Goal: Task Accomplishment & Management: Complete application form

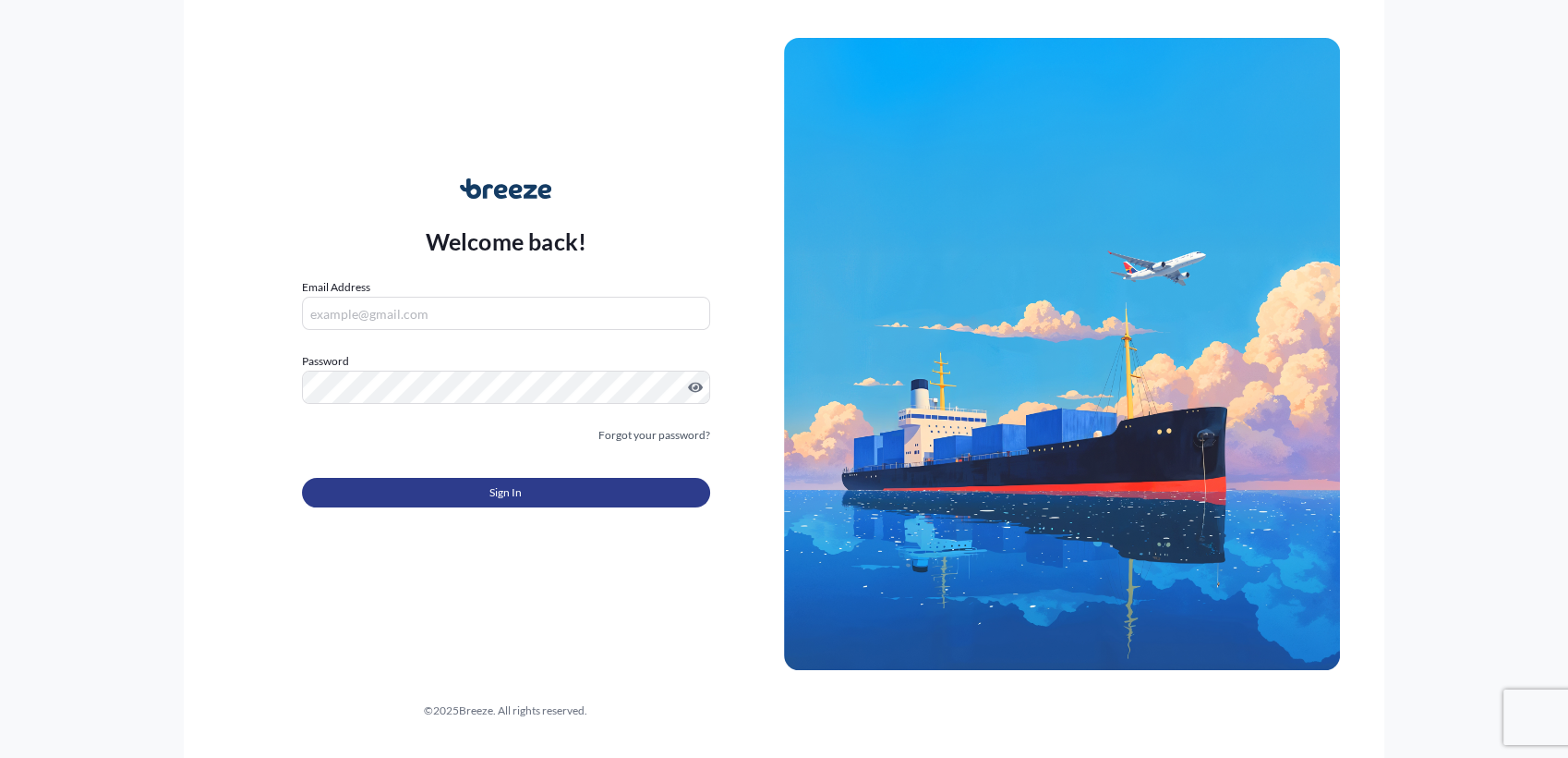
type input "[PERSON_NAME][EMAIL_ADDRESS][DOMAIN_NAME]"
click at [525, 490] on button "Sign In" at bounding box center [506, 493] width 408 height 30
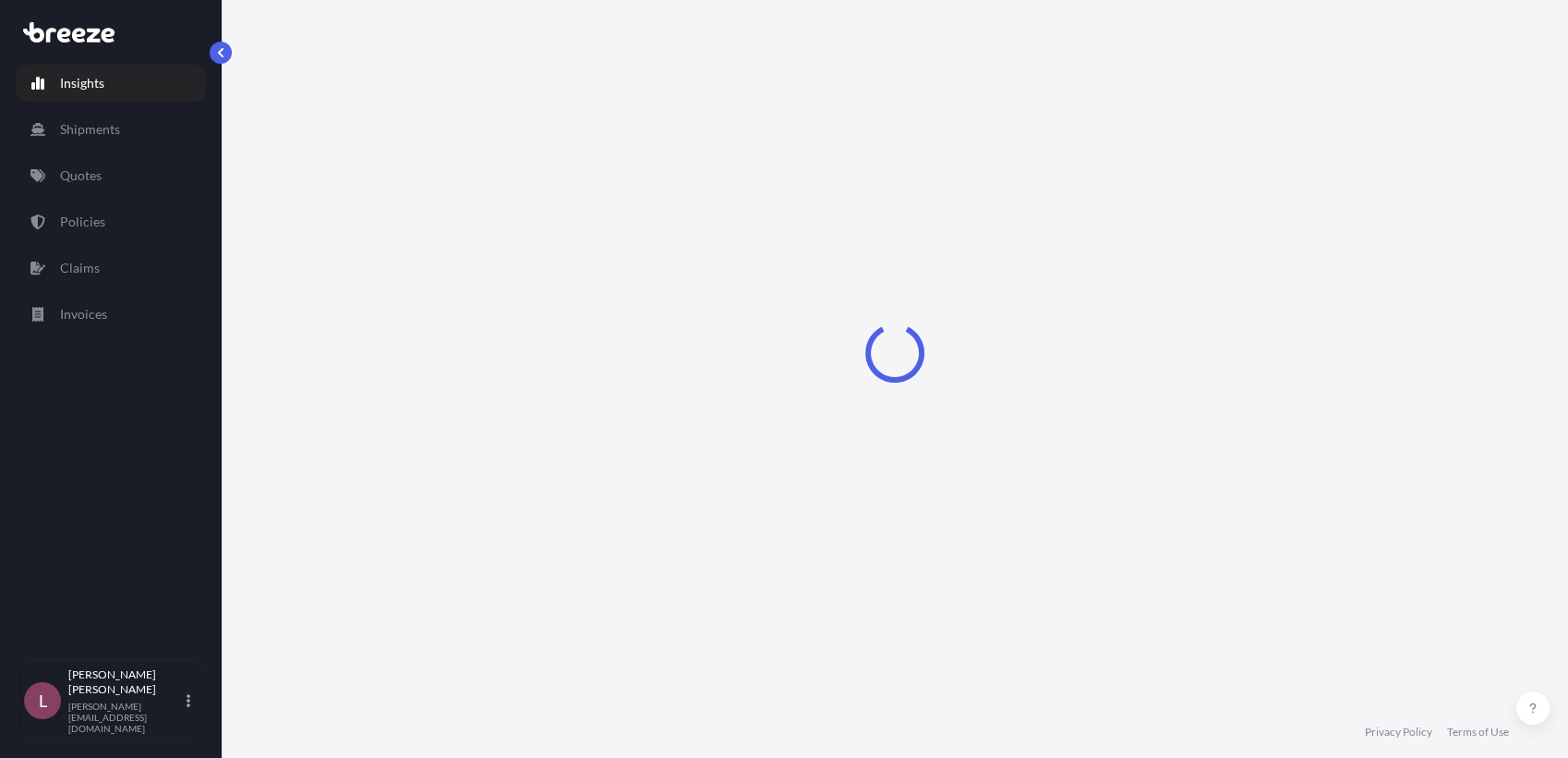
select select "2025"
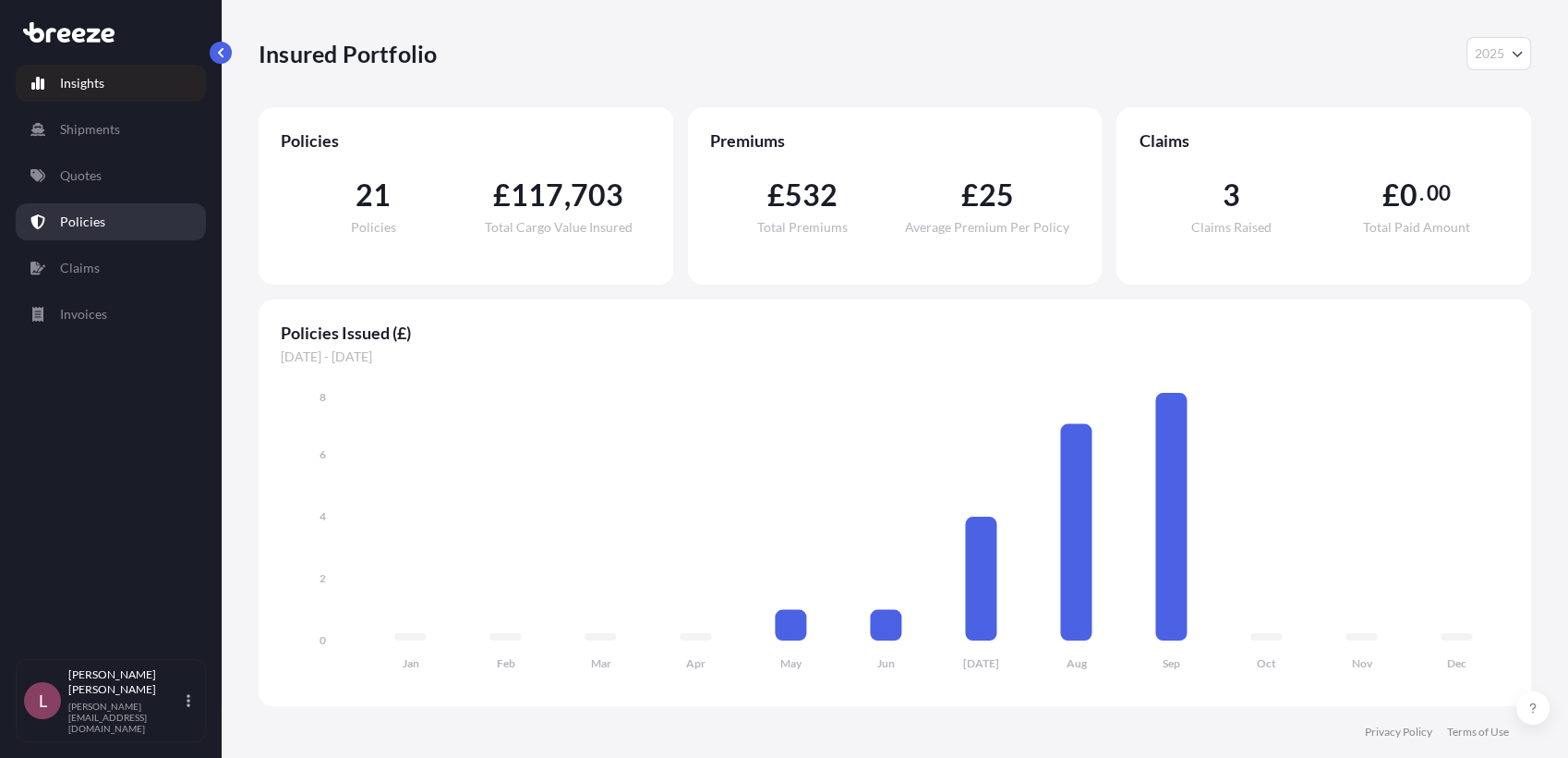
click at [98, 224] on p "Policies" at bounding box center [82, 222] width 45 height 19
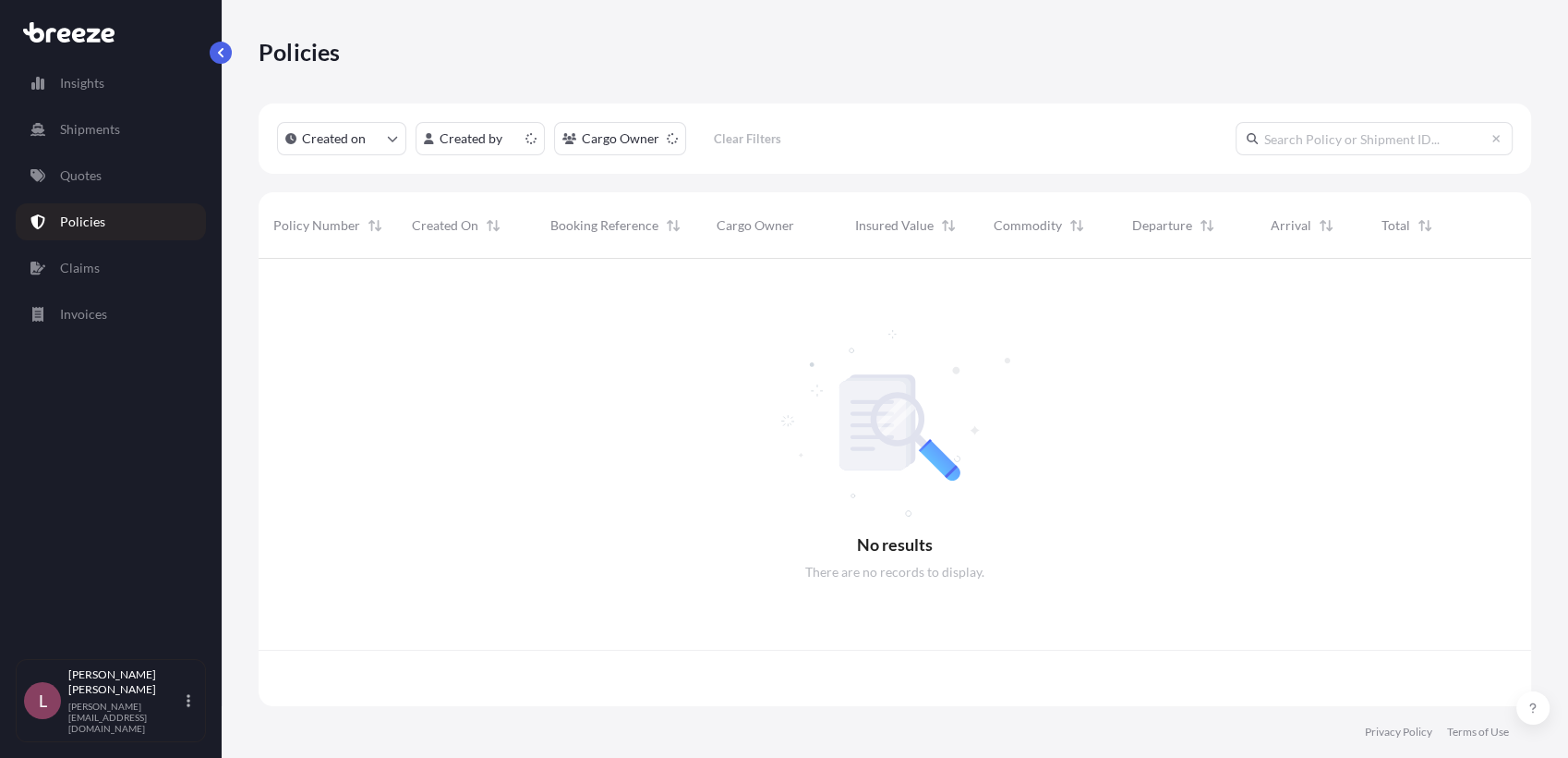
scroll to position [441, 1256]
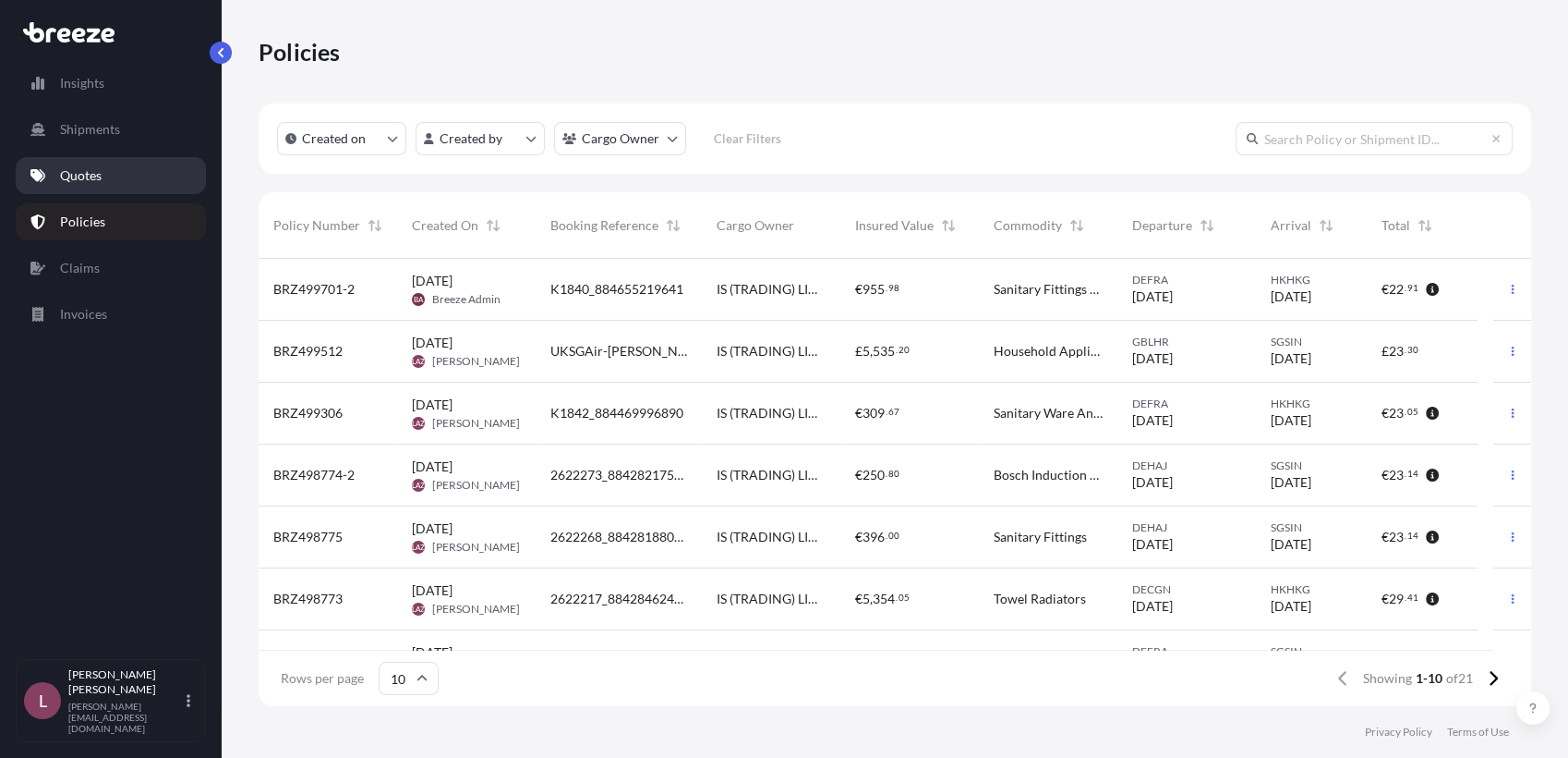
click at [107, 168] on link "Quotes" at bounding box center [111, 175] width 190 height 37
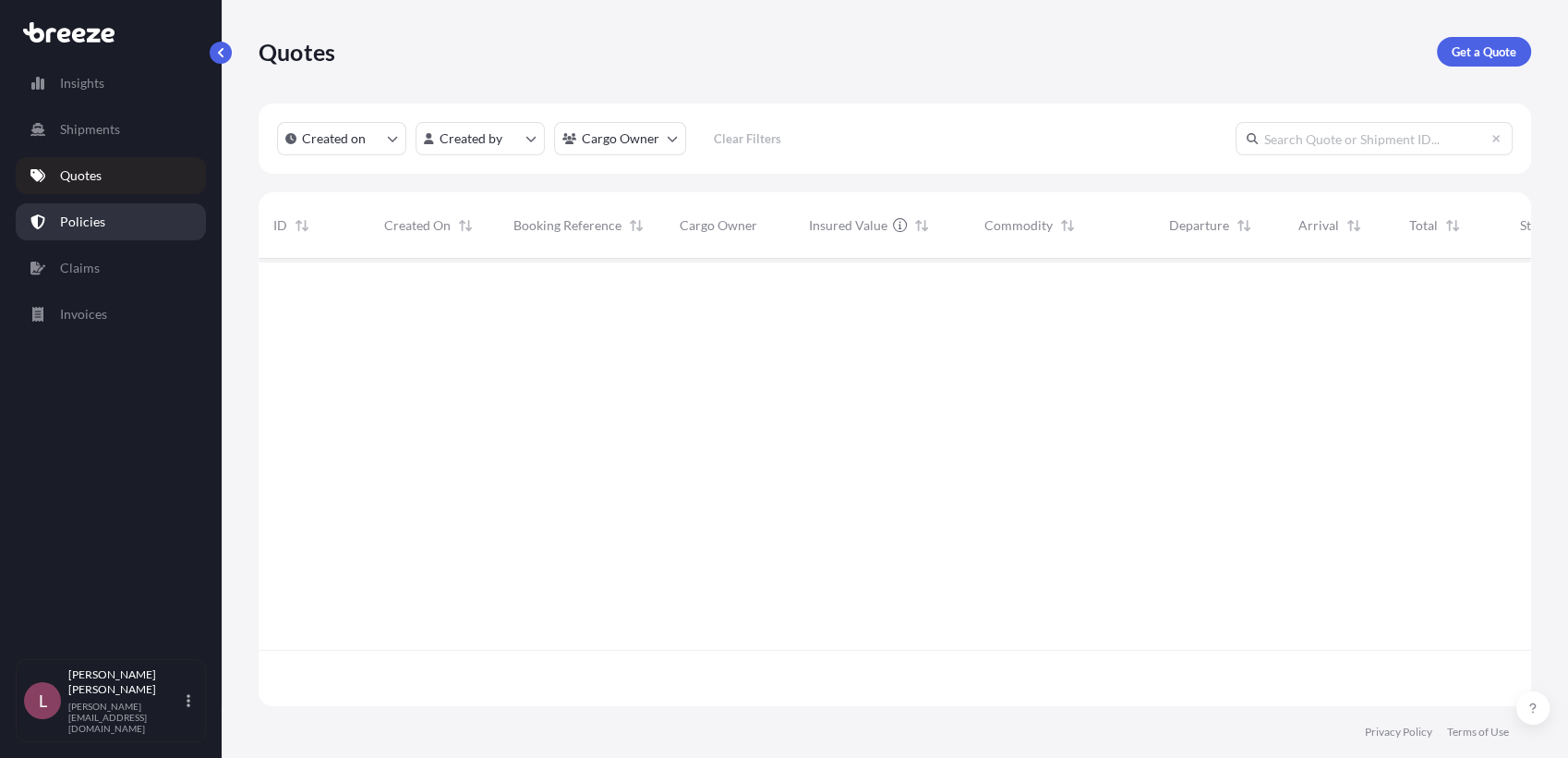
scroll to position [498, 1256]
click at [115, 232] on link "Policies" at bounding box center [111, 221] width 190 height 37
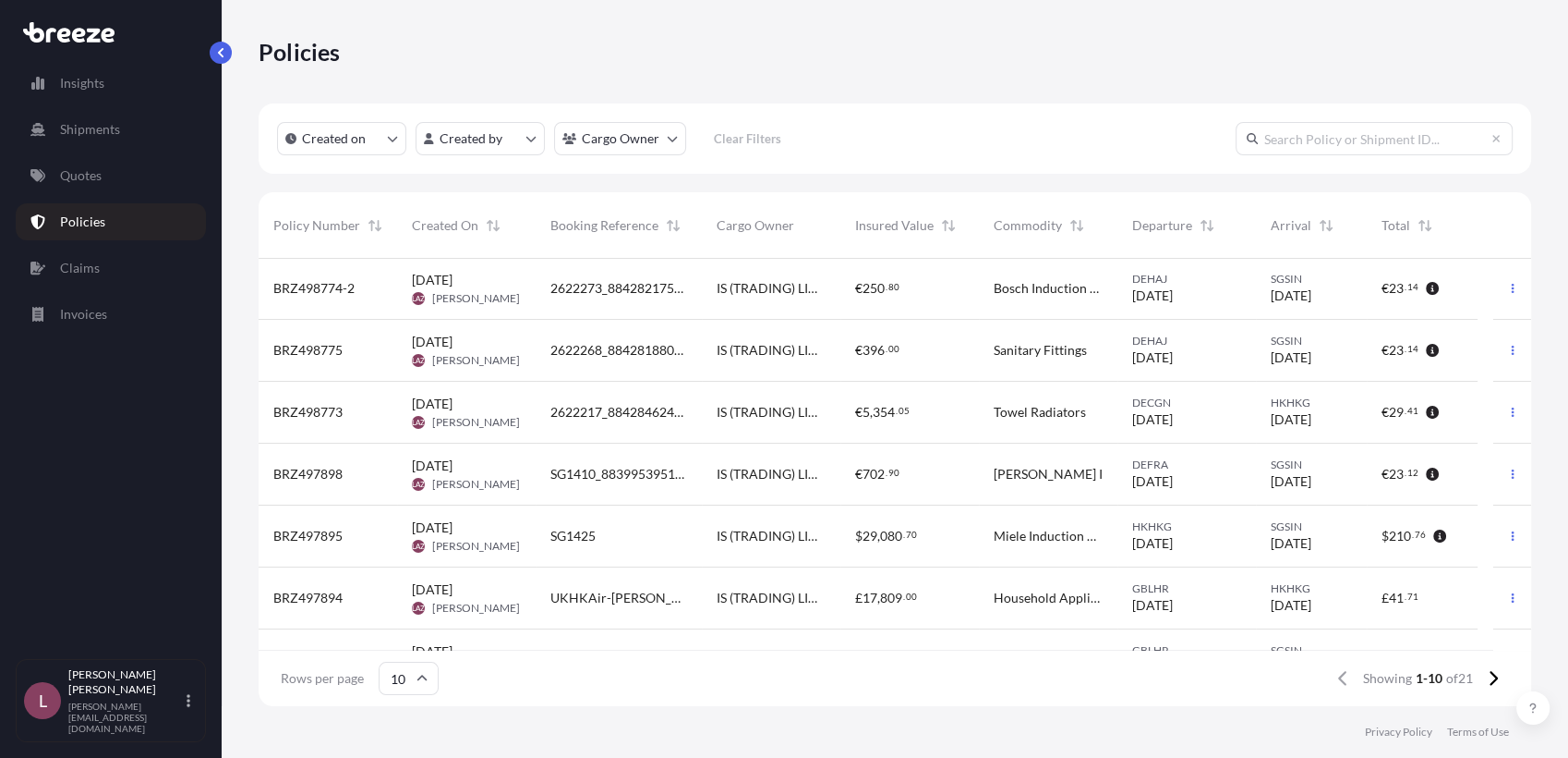
scroll to position [228, 0]
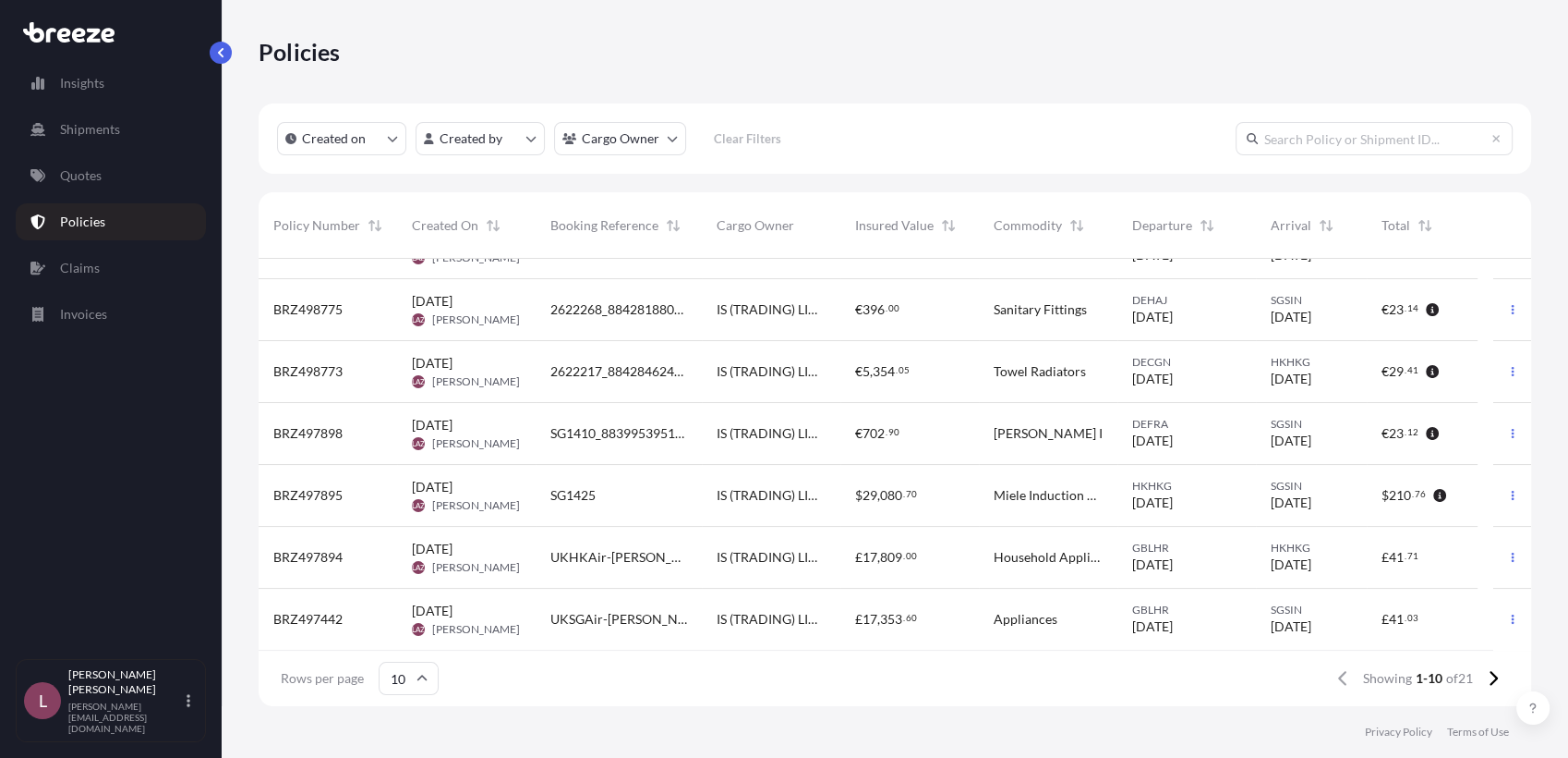
click at [520, 565] on span "[PERSON_NAME]" at bounding box center [476, 568] width 88 height 15
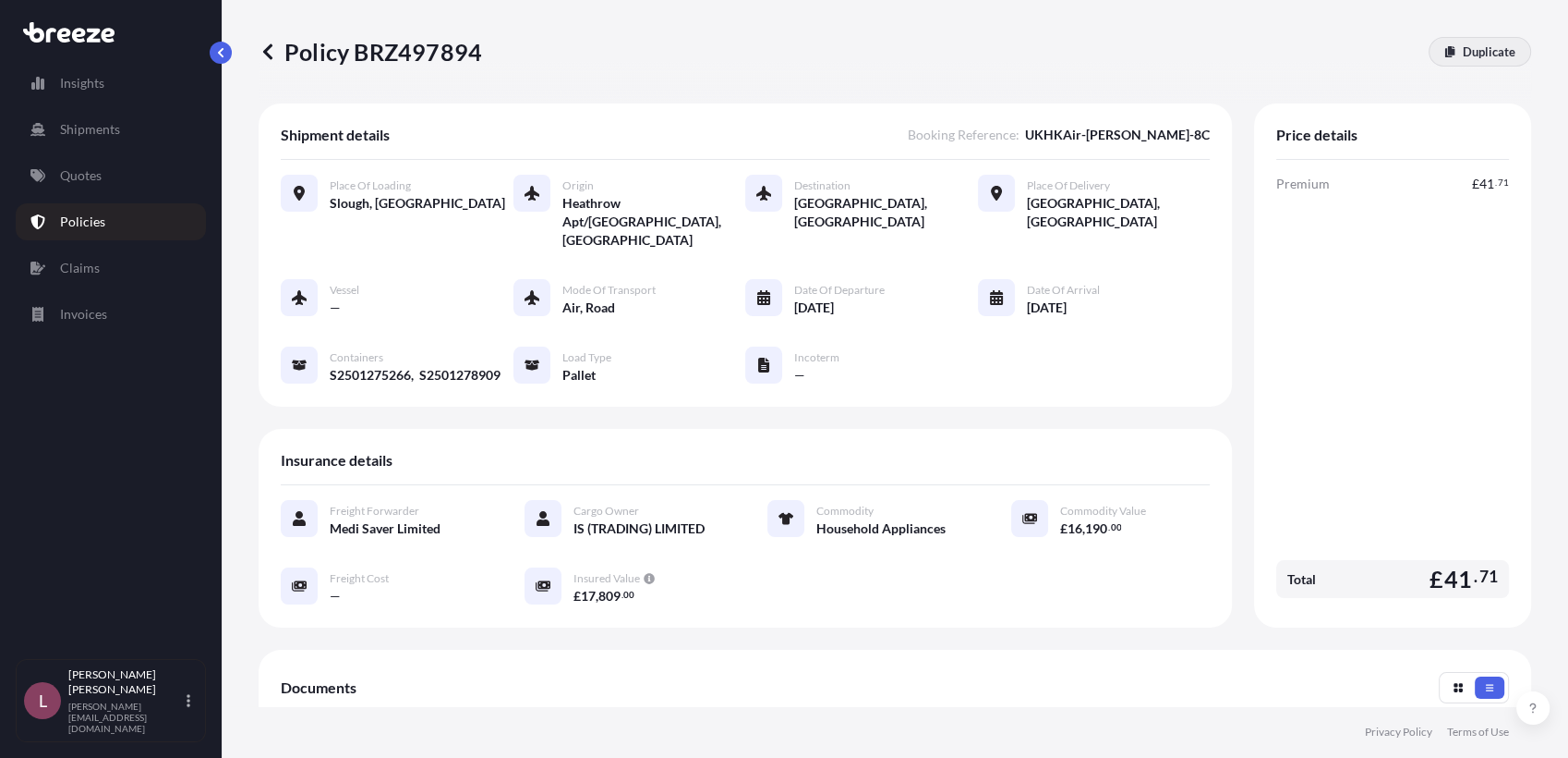
click at [1463, 55] on p "Duplicate" at bounding box center [1489, 52] width 52 height 19
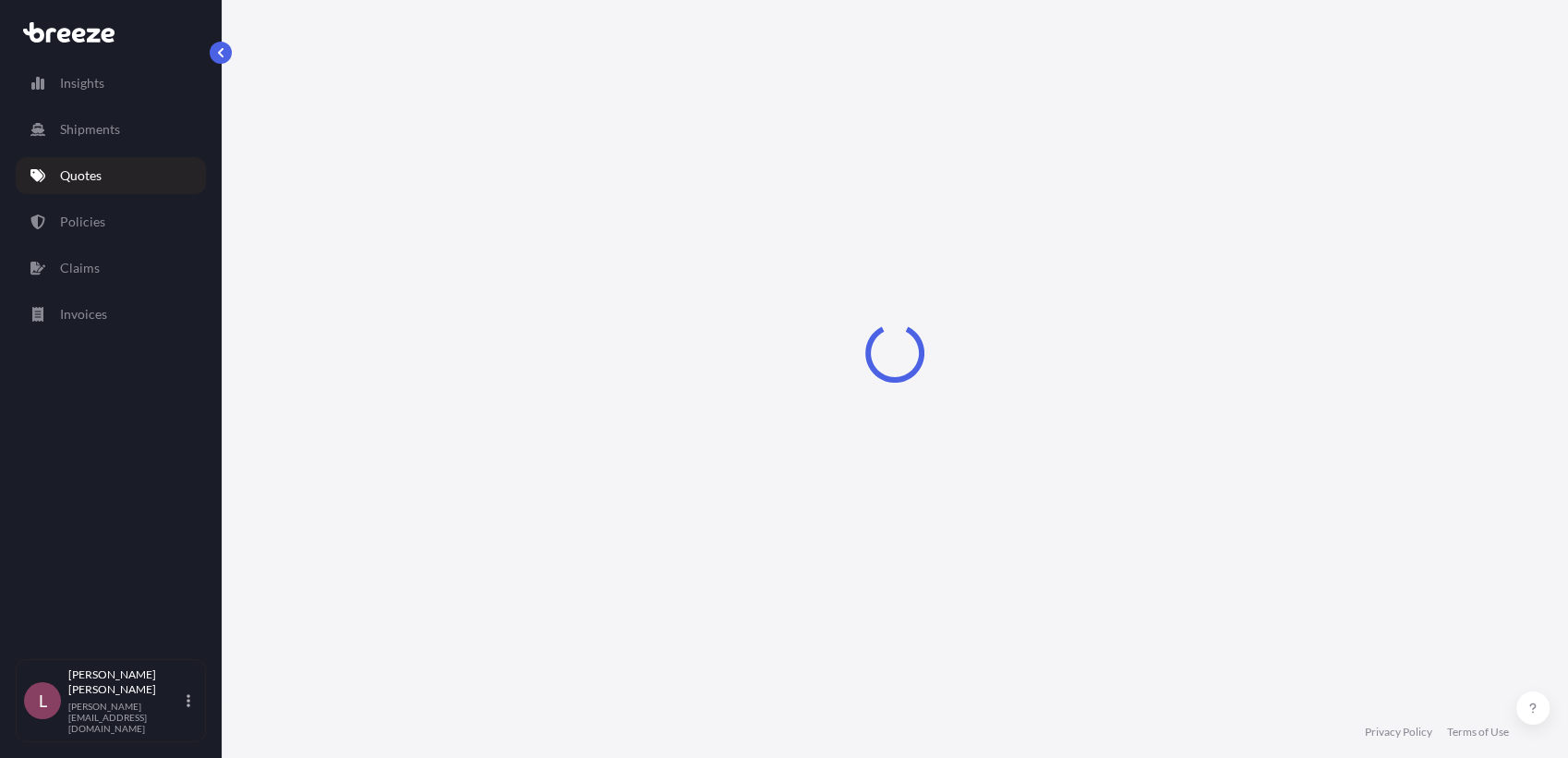
select select "Road"
select select "Air"
select select "Road"
select select "1"
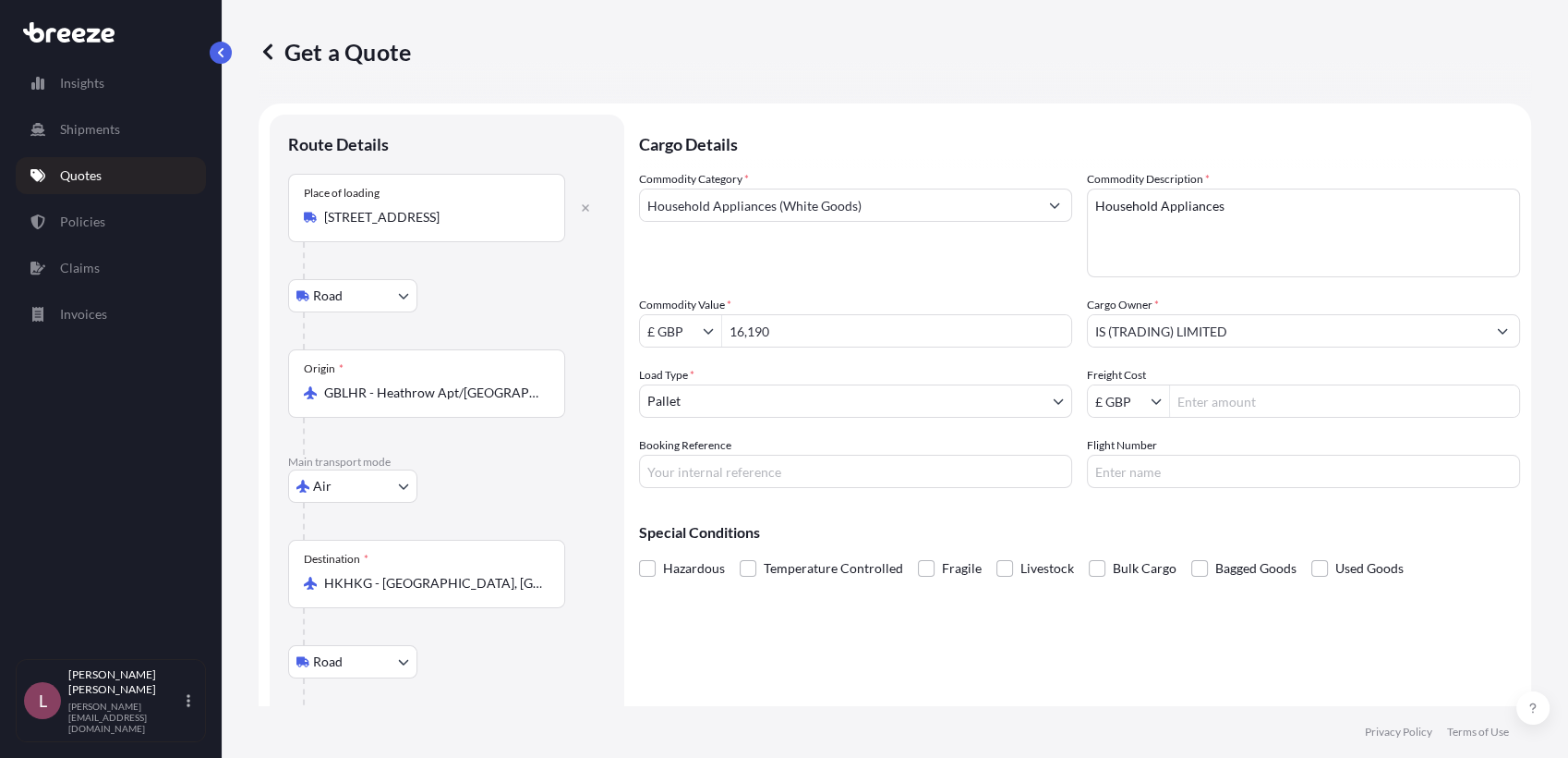
click at [810, 479] on input "Booking Reference" at bounding box center [855, 470] width 433 height 33
paste input "UKHKAir-[PERSON_NAME]-9B"
type input "UKHKAir-[PERSON_NAME]-9B"
drag, startPoint x: 806, startPoint y: 328, endPoint x: 680, endPoint y: 336, distance: 126.3
click at [680, 336] on div "£ GBP 16,190" at bounding box center [855, 330] width 433 height 33
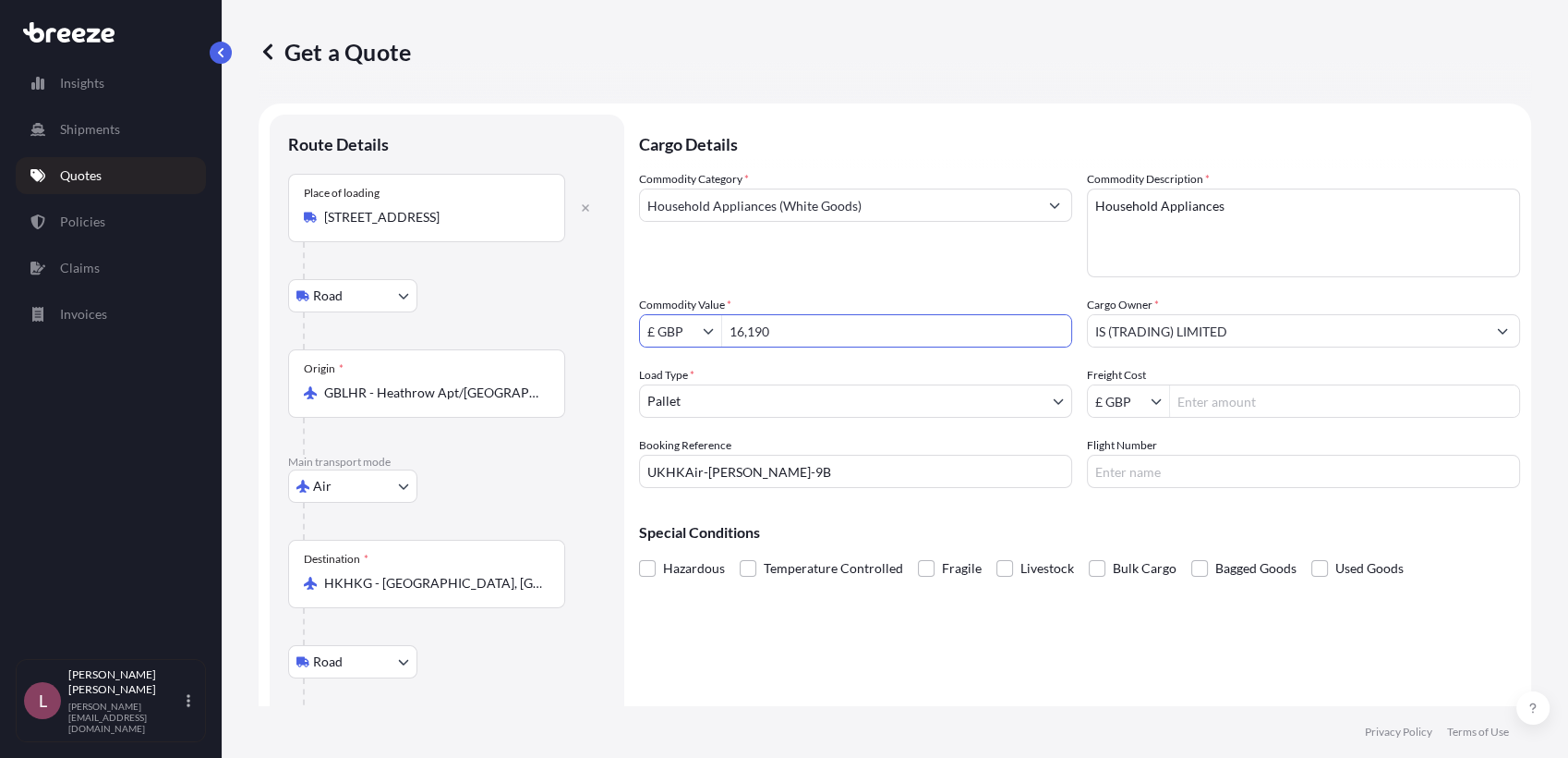
paste input "5,099"
type input "15,099"
click at [1064, 513] on div "Special Conditions Hazardous Temperature Controlled Fragile Livestock Bulk Carg…" at bounding box center [1079, 542] width 881 height 80
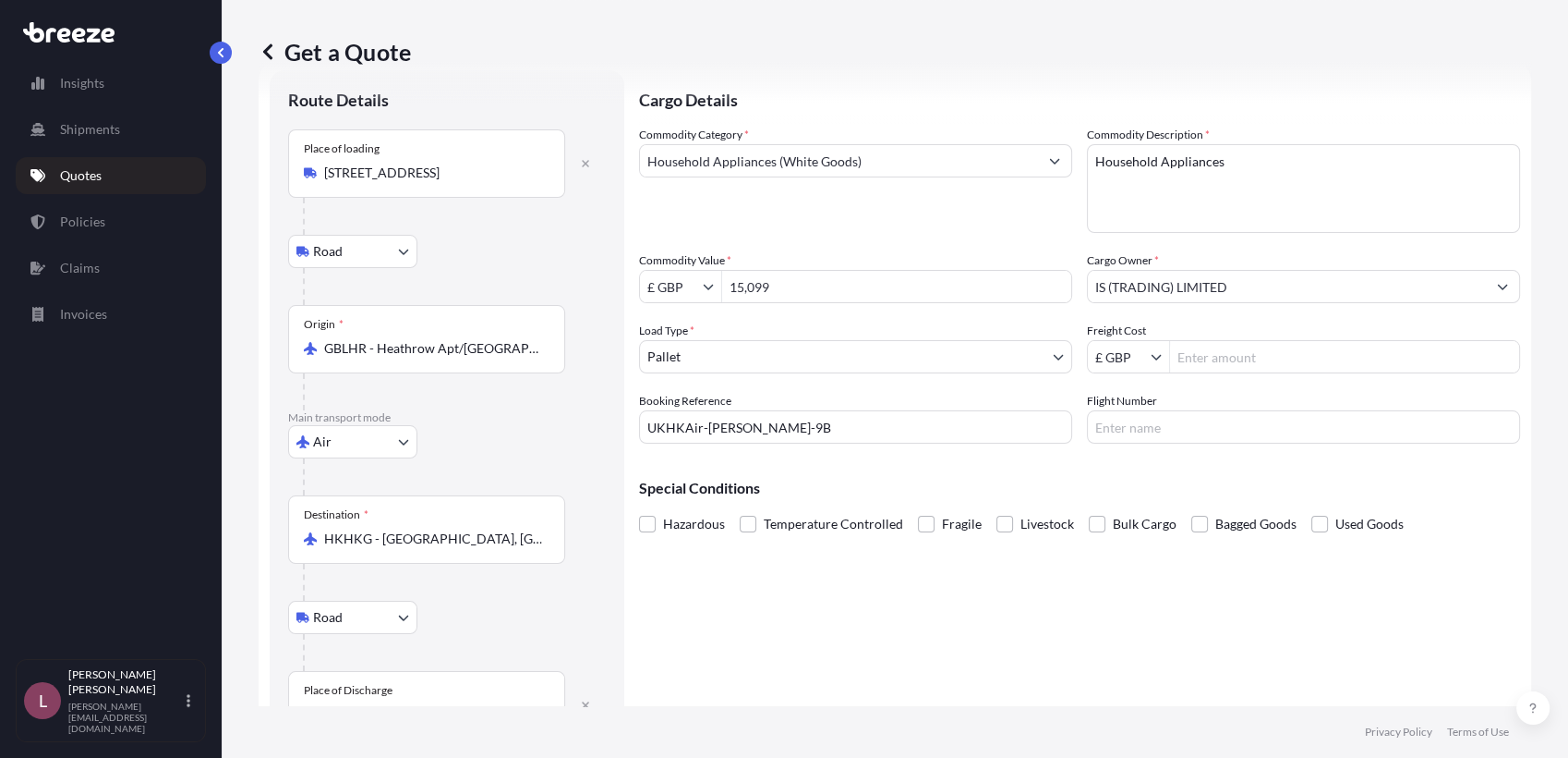
scroll to position [105, 0]
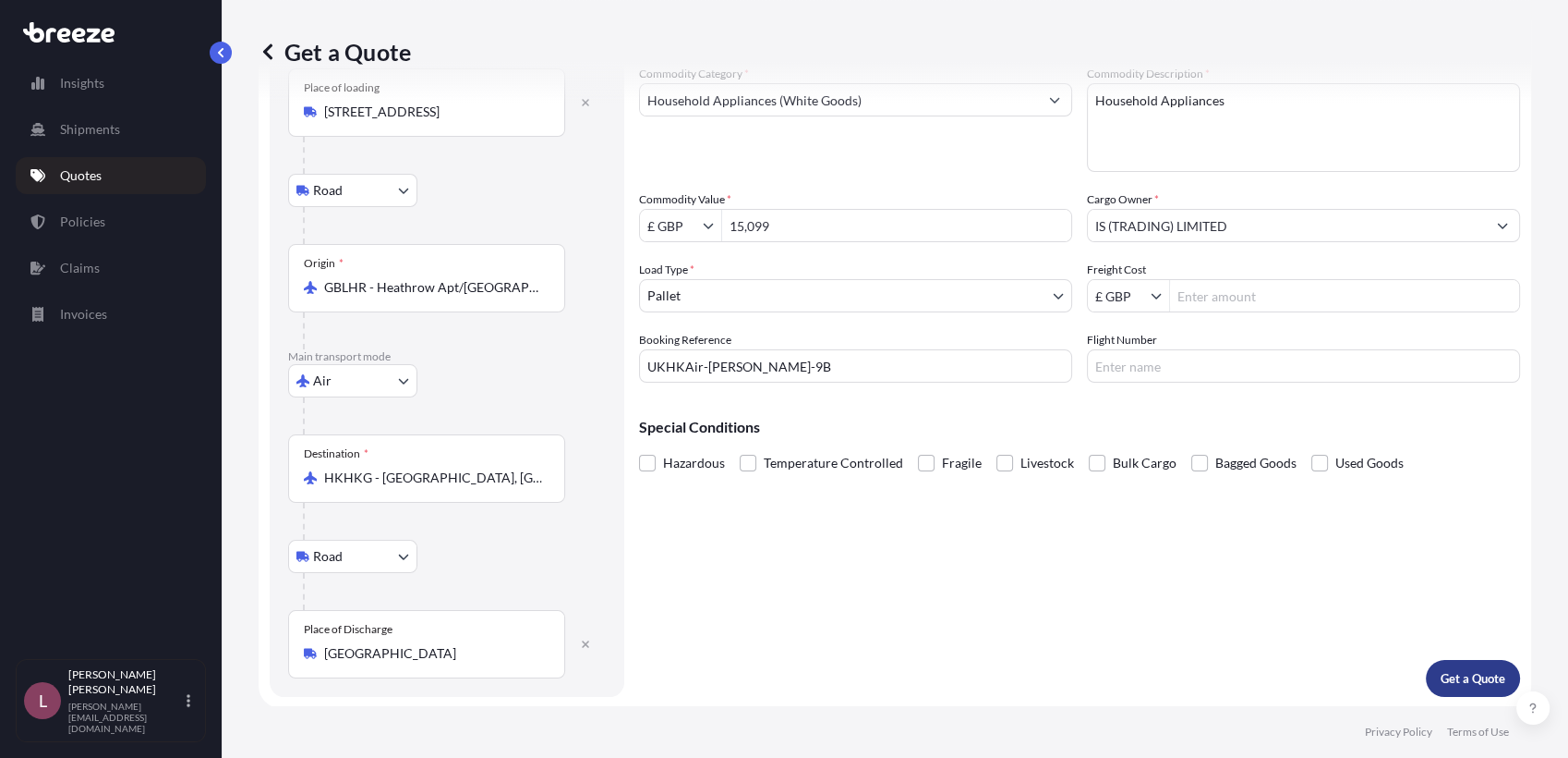
click at [1444, 669] on p "Get a Quote" at bounding box center [1472, 678] width 65 height 19
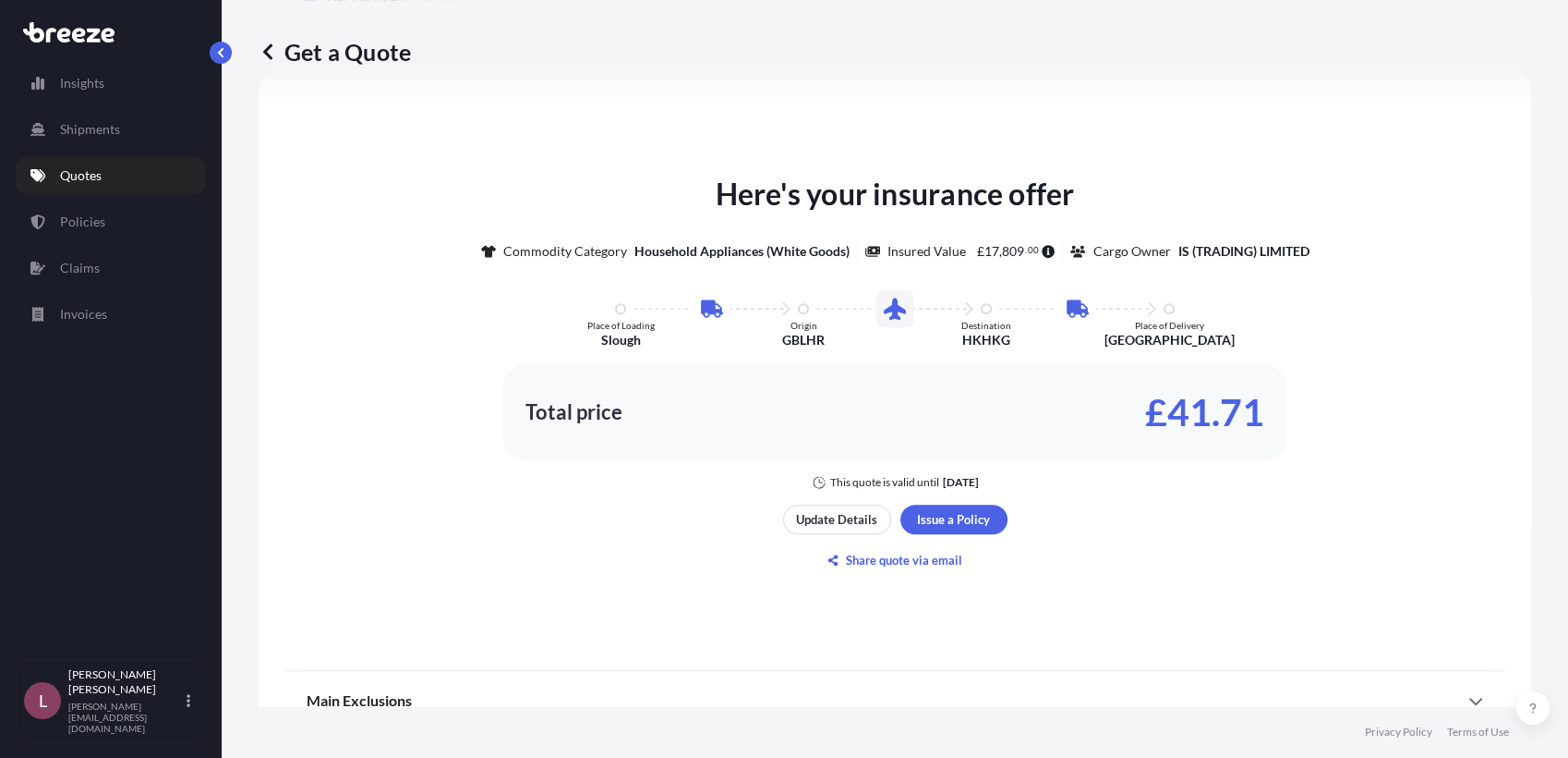
scroll to position [810, 0]
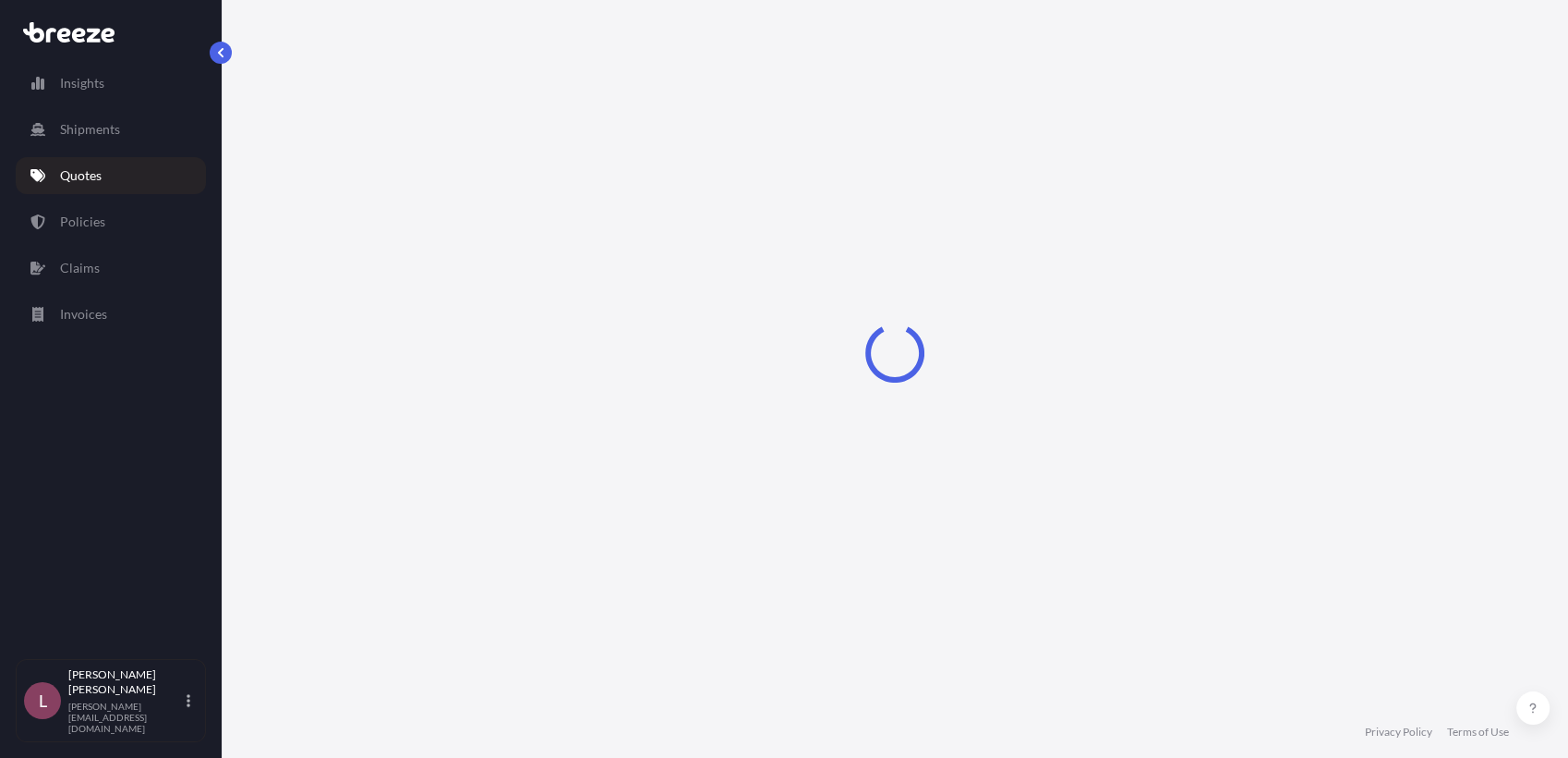
select select "Road"
select select "Air"
select select "Road"
select select "1"
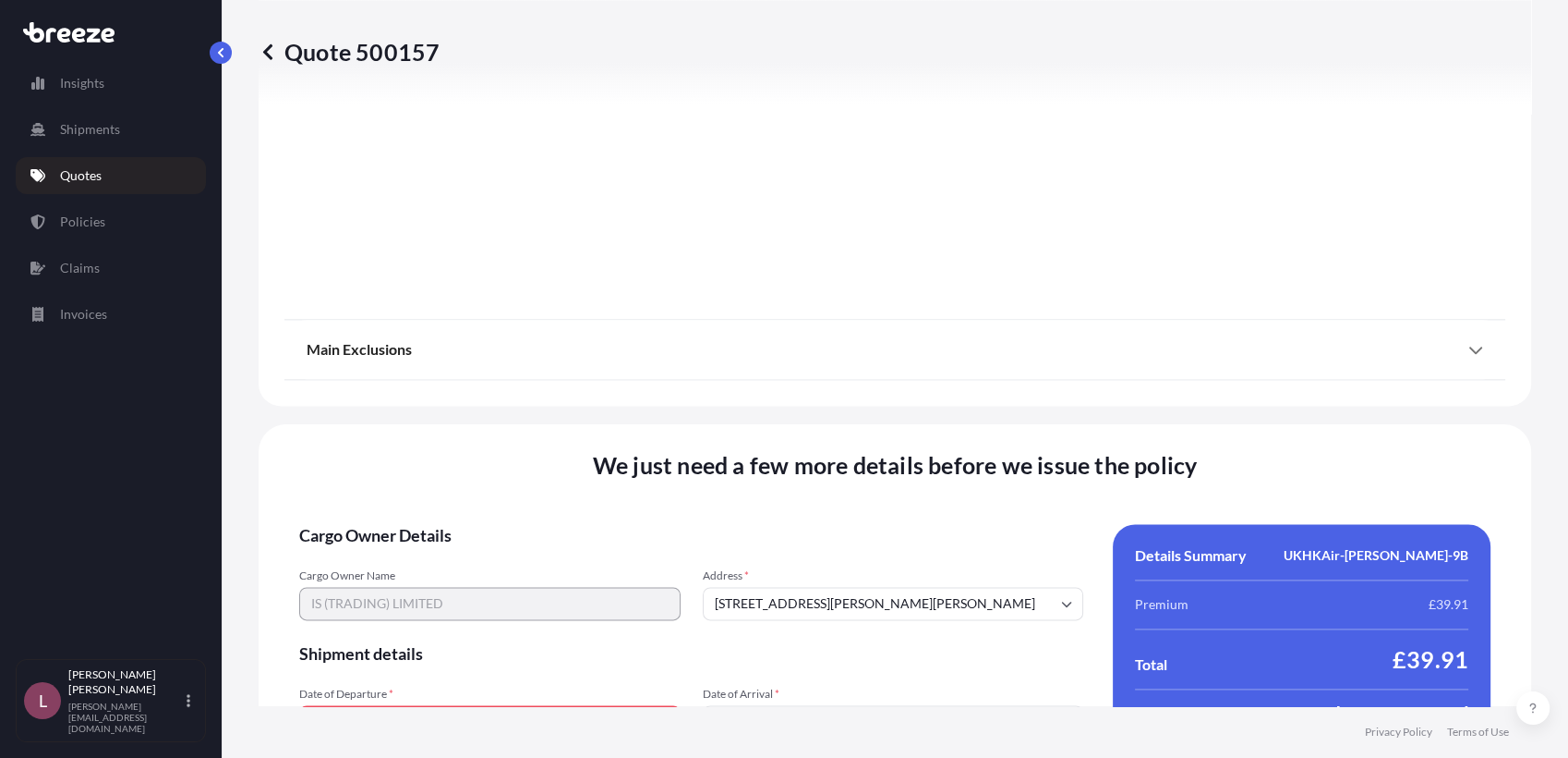
scroll to position [2520, 0]
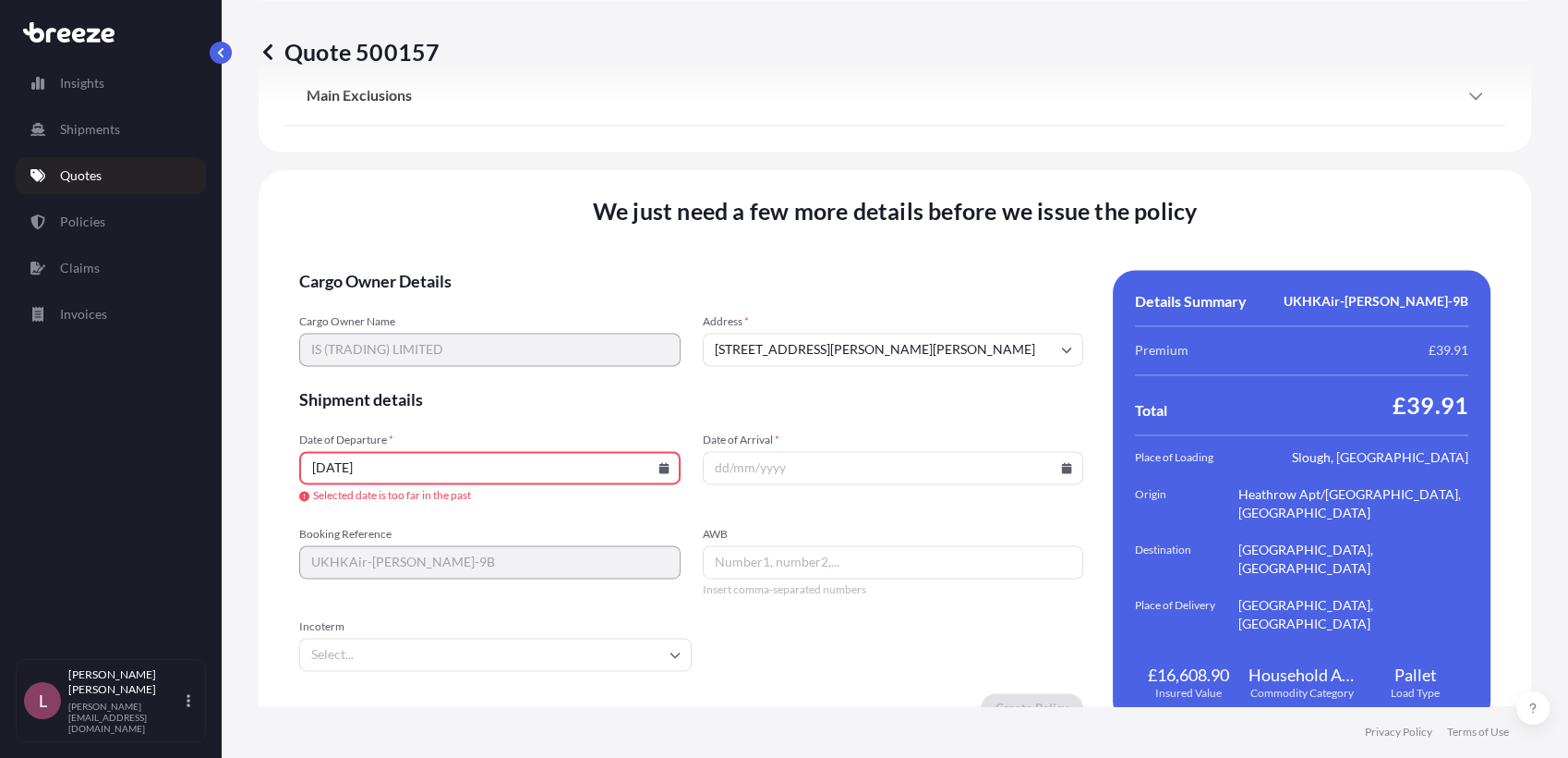
click at [660, 466] on icon at bounding box center [663, 468] width 10 height 11
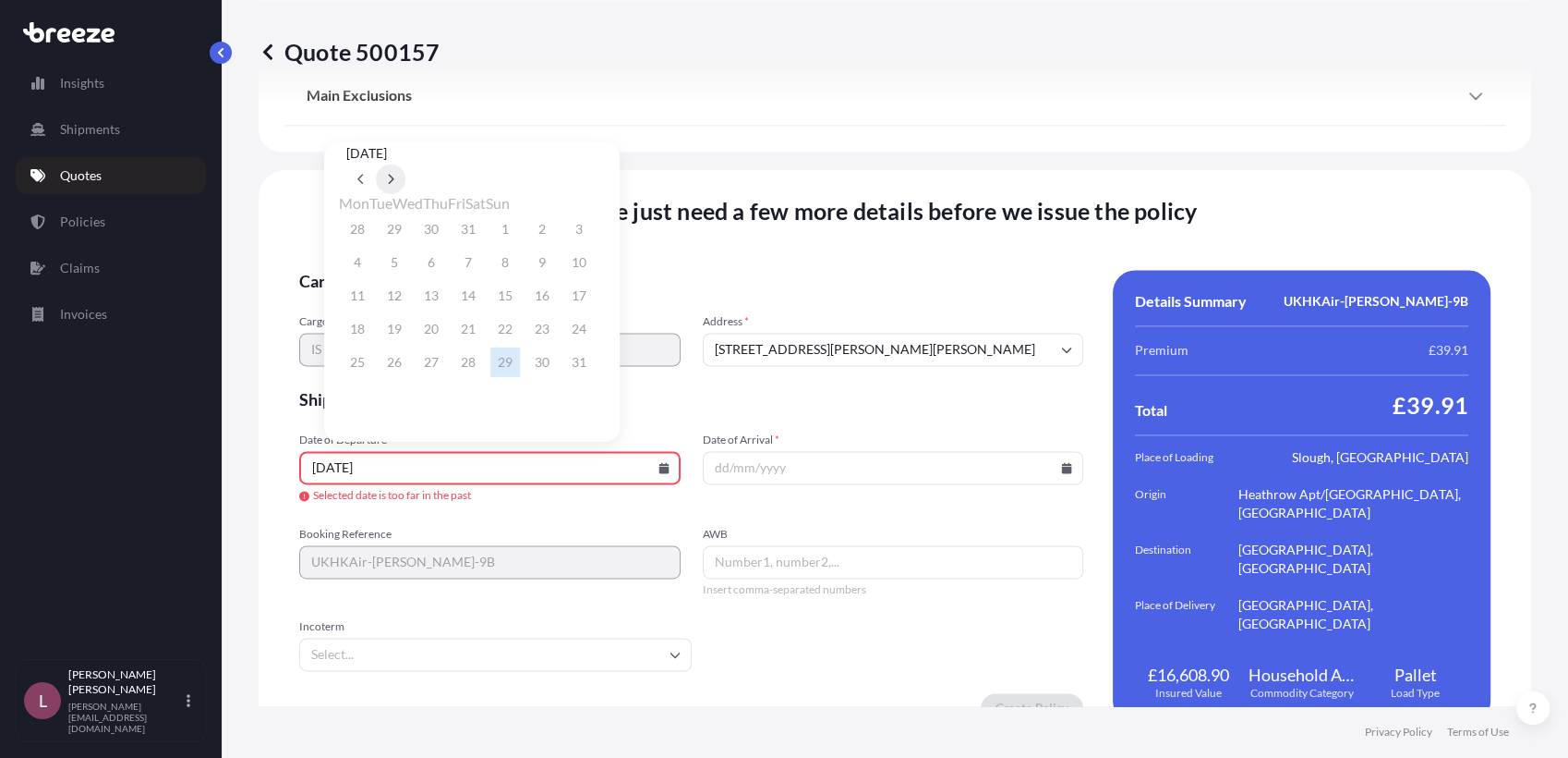
click at [394, 174] on icon at bounding box center [392, 179] width 6 height 10
click at [365, 173] on icon at bounding box center [362, 179] width 7 height 11
click at [557, 341] on button "27" at bounding box center [542, 329] width 30 height 30
type input "[DATE]"
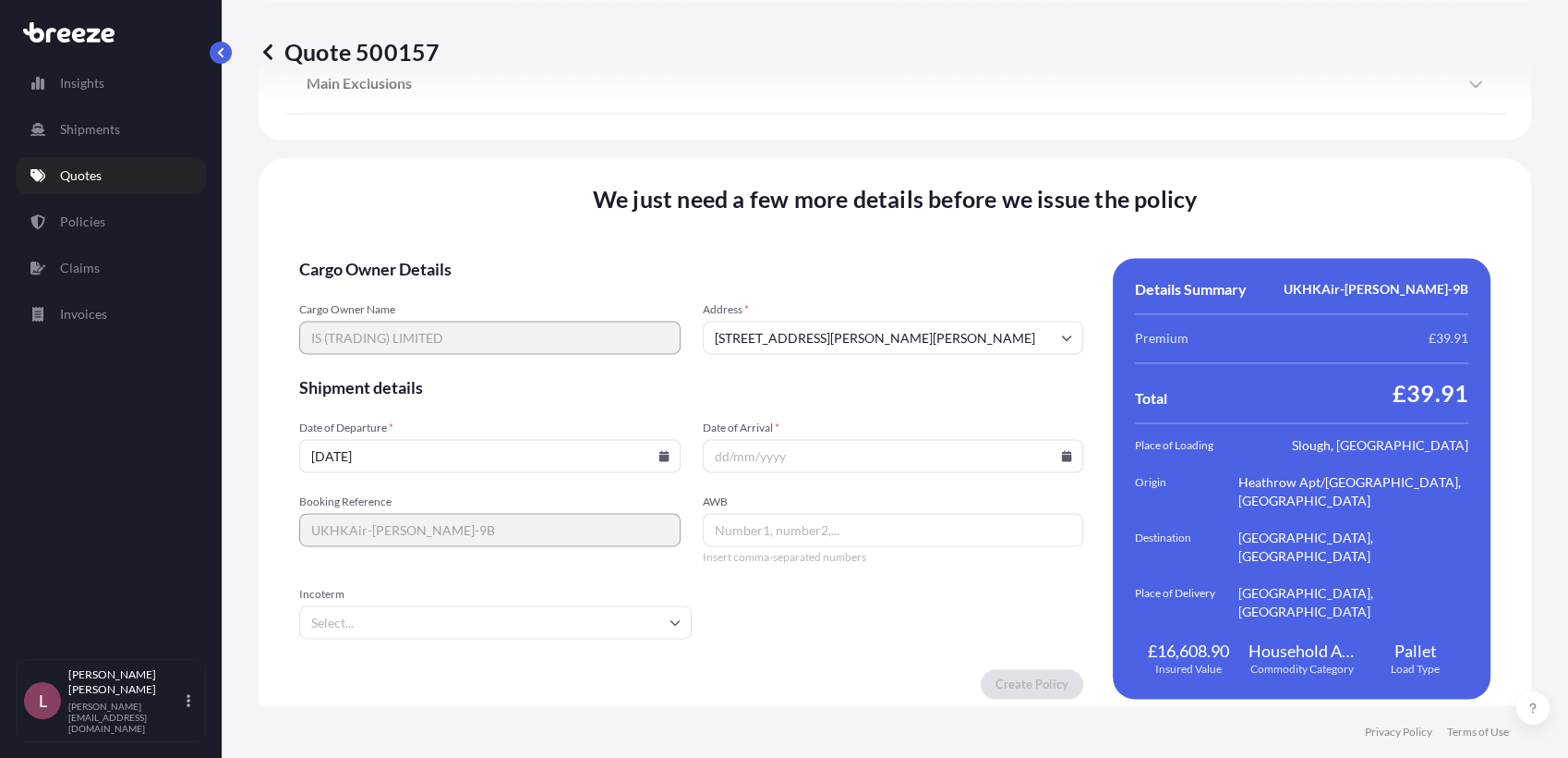
click at [1054, 438] on input "Date of Arrival *" at bounding box center [893, 454] width 381 height 33
click at [1062, 450] on icon at bounding box center [1067, 455] width 10 height 11
click at [804, 144] on button at bounding box center [789, 159] width 30 height 30
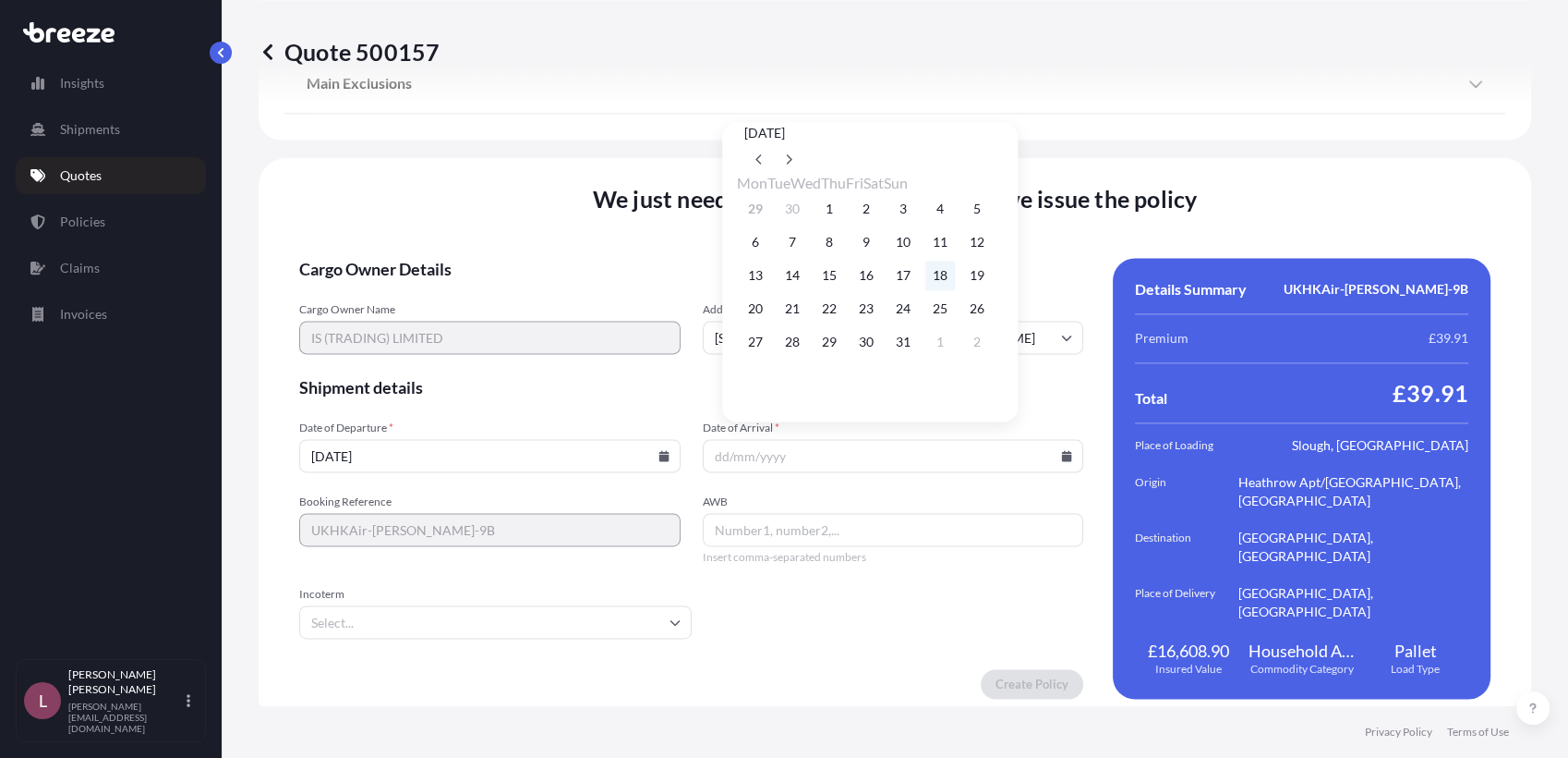
click at [955, 282] on button "18" at bounding box center [940, 275] width 30 height 30
type input "[DATE]"
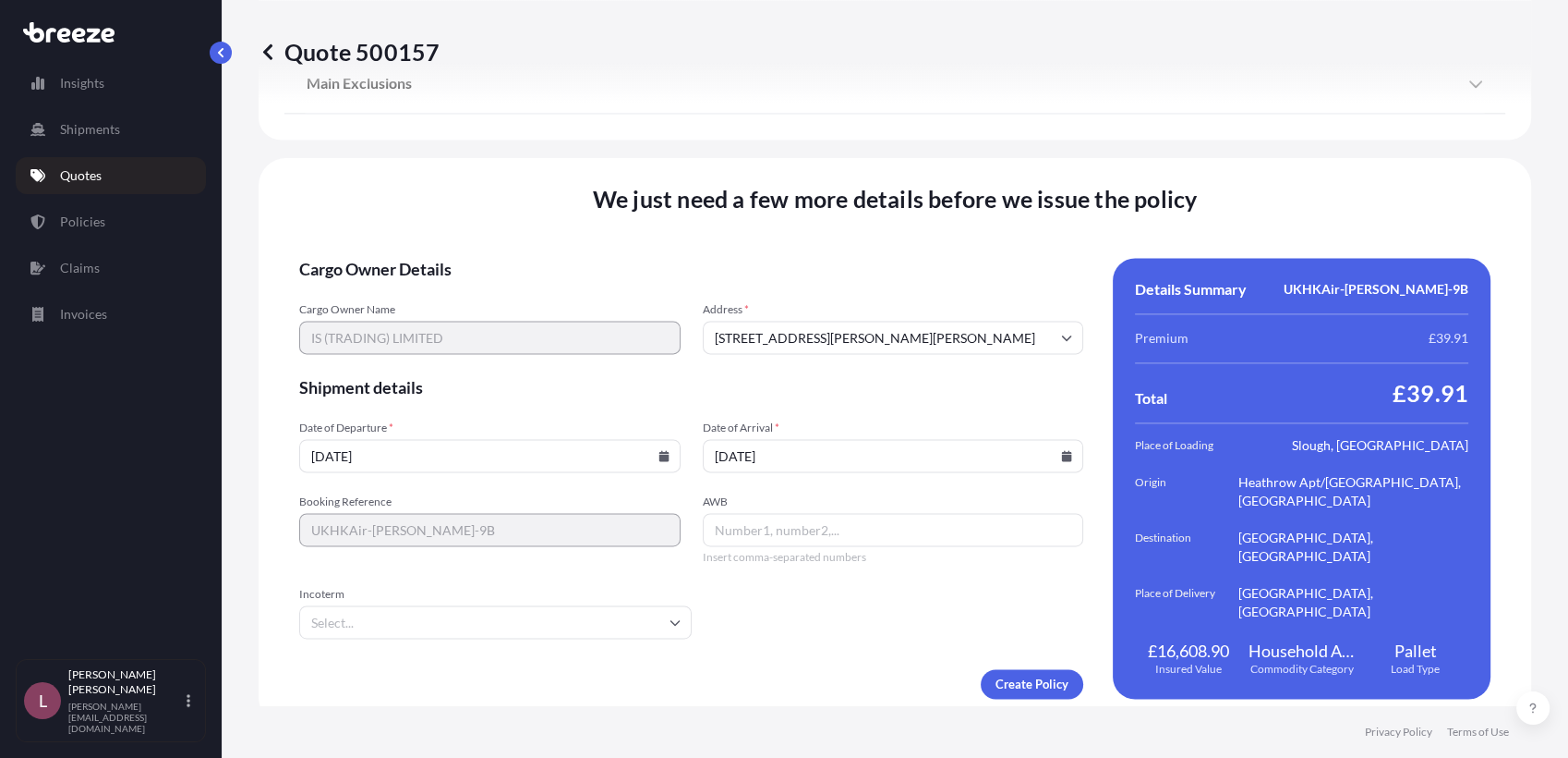
click at [803, 513] on input "AWB" at bounding box center [893, 528] width 381 height 33
paste input "S2501342486"
paste input "S2501342494"
type input "S2501342486, S2501342494"
click at [835, 617] on form "Cargo Owner Details Cargo Owner Name IS (TRADING) LIMITED Address * [STREET_ADD…" at bounding box center [690, 478] width 784 height 440
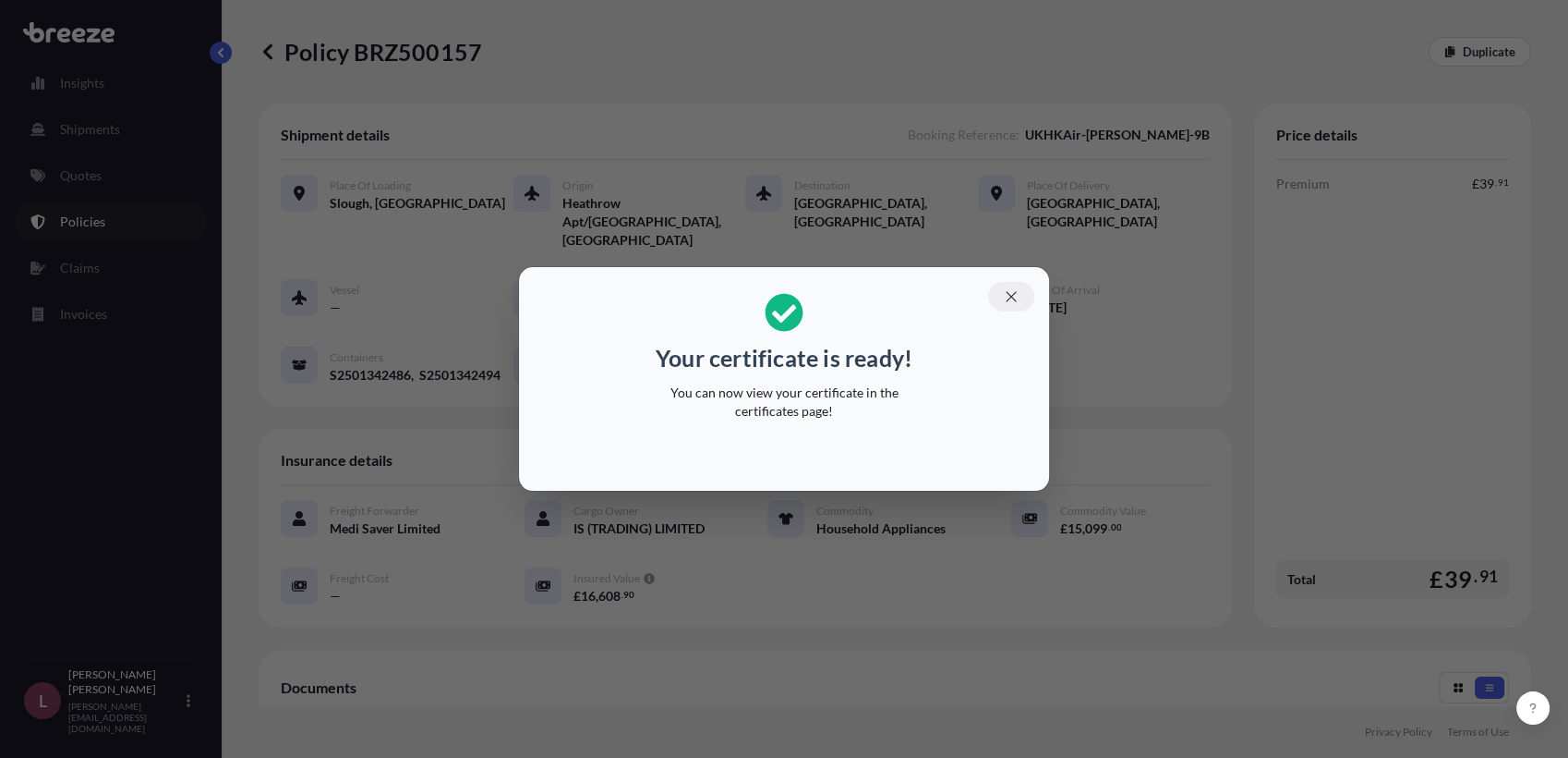
click at [1005, 304] on icon "button" at bounding box center [1012, 297] width 17 height 17
